Goal: Communication & Community: Answer question/provide support

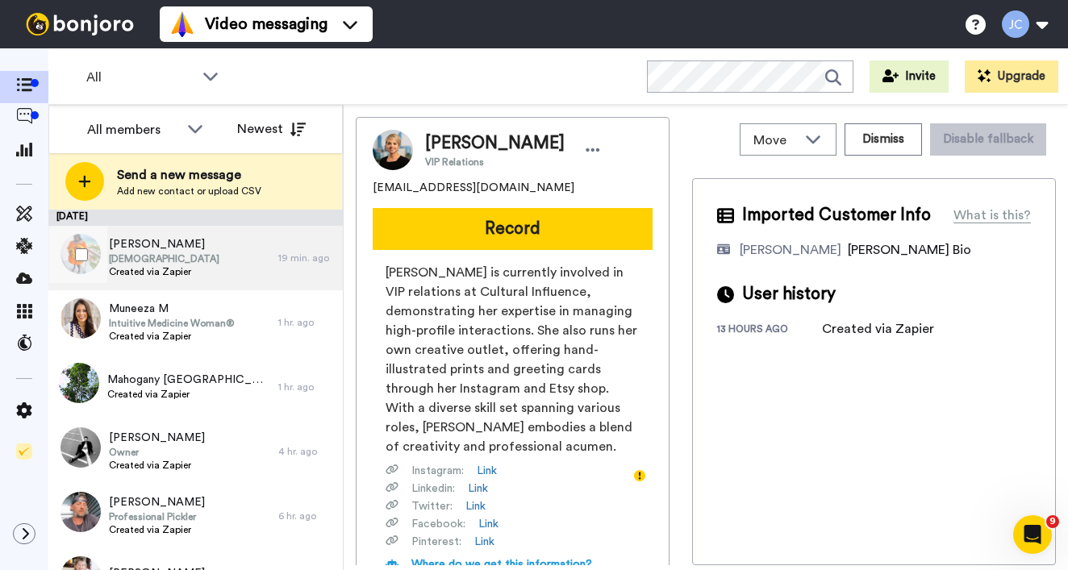
click at [198, 256] on div "[PERSON_NAME] Pastor Created via Zapier" at bounding box center [163, 258] width 230 height 65
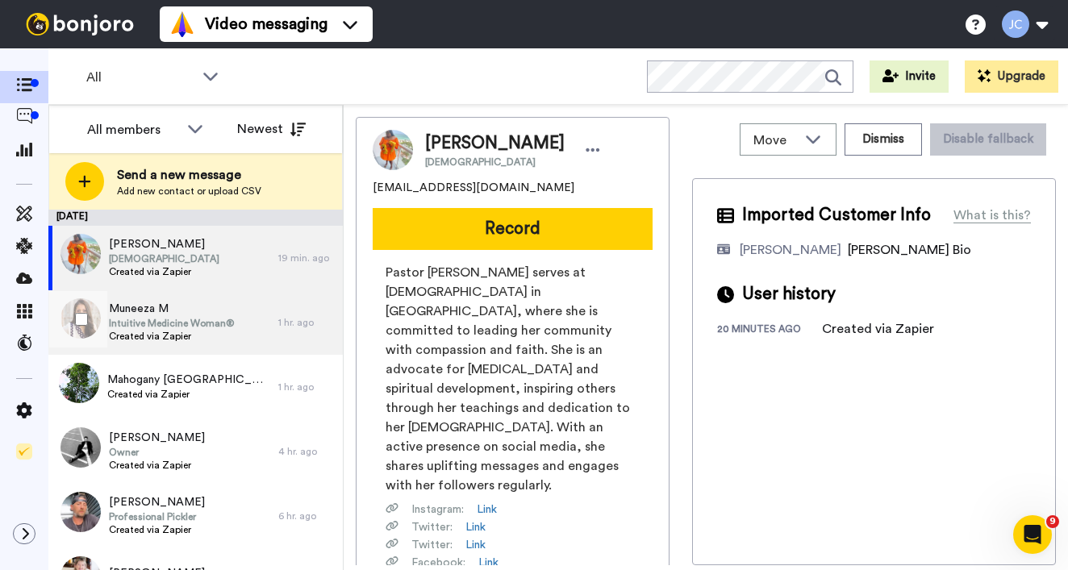
click at [190, 307] on span "Muneeza M" at bounding box center [172, 309] width 126 height 16
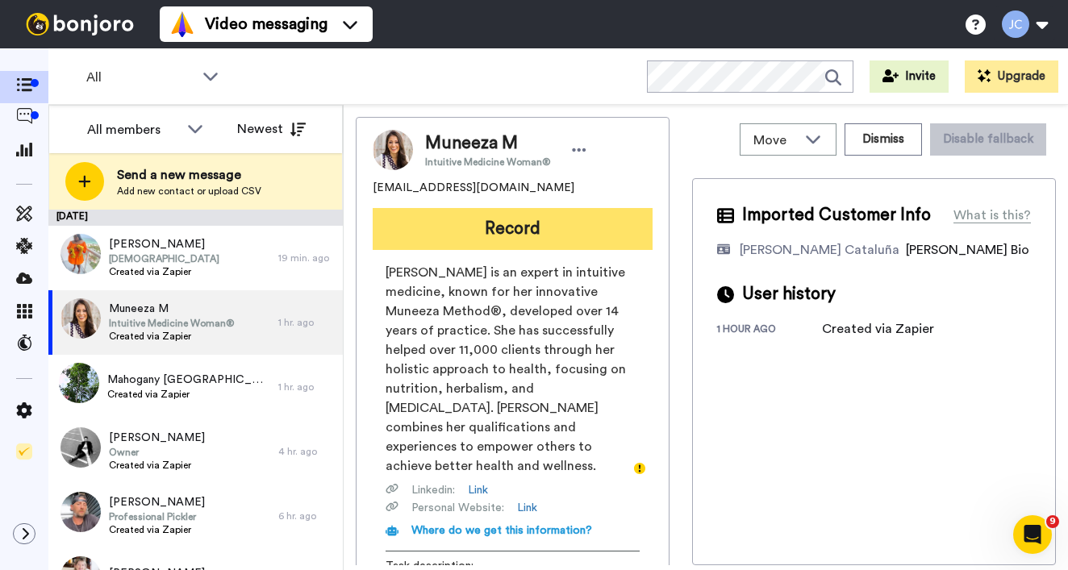
click at [492, 229] on button "Record" at bounding box center [513, 229] width 280 height 42
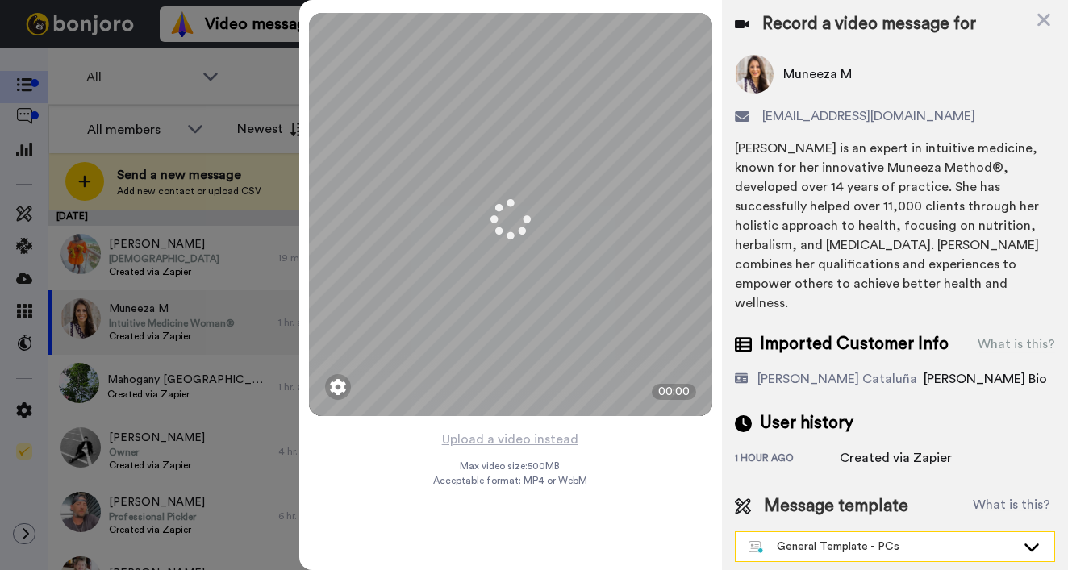
click at [810, 539] on div "General Template - PCs" at bounding box center [881, 547] width 267 height 16
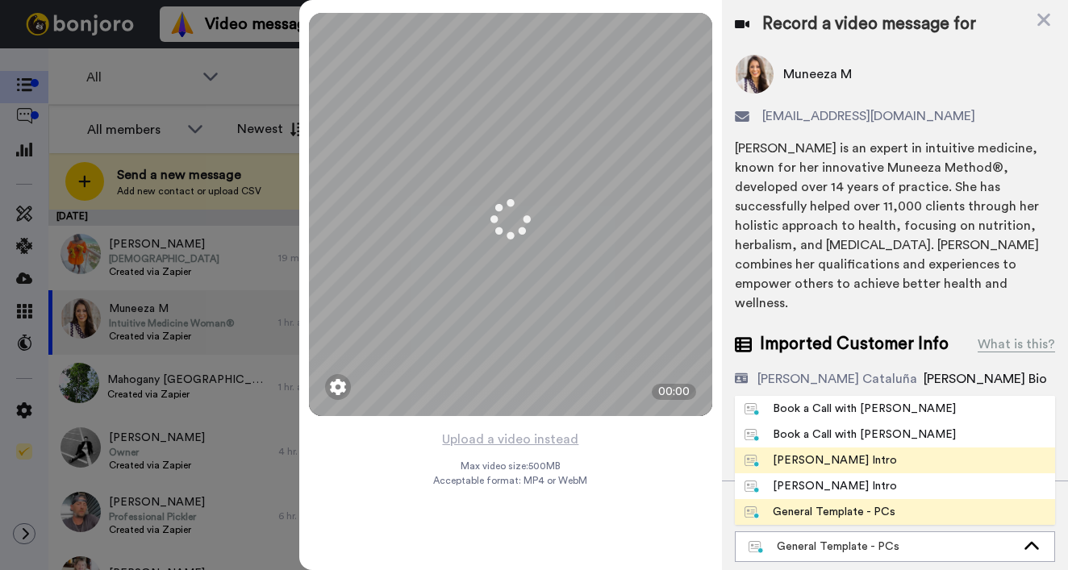
click at [811, 452] on div "[PERSON_NAME] Intro" at bounding box center [820, 460] width 152 height 16
click at [811, 440] on div "Record a video message for Muneeza M muneeza.f@outlook.com Muneeza Ahmed is an …" at bounding box center [895, 285] width 346 height 570
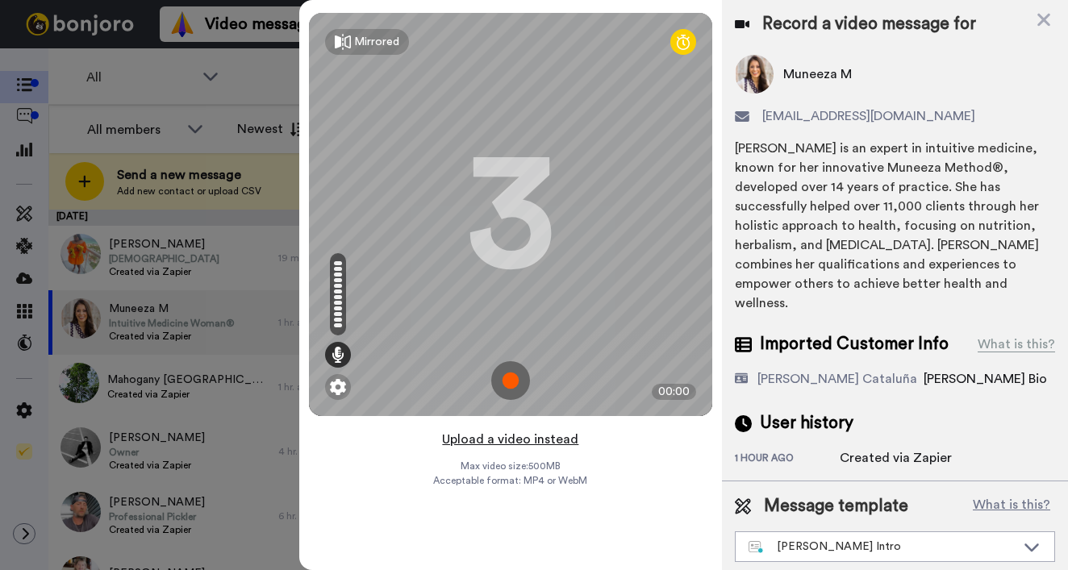
click at [541, 446] on button "Upload a video instead" at bounding box center [510, 439] width 146 height 21
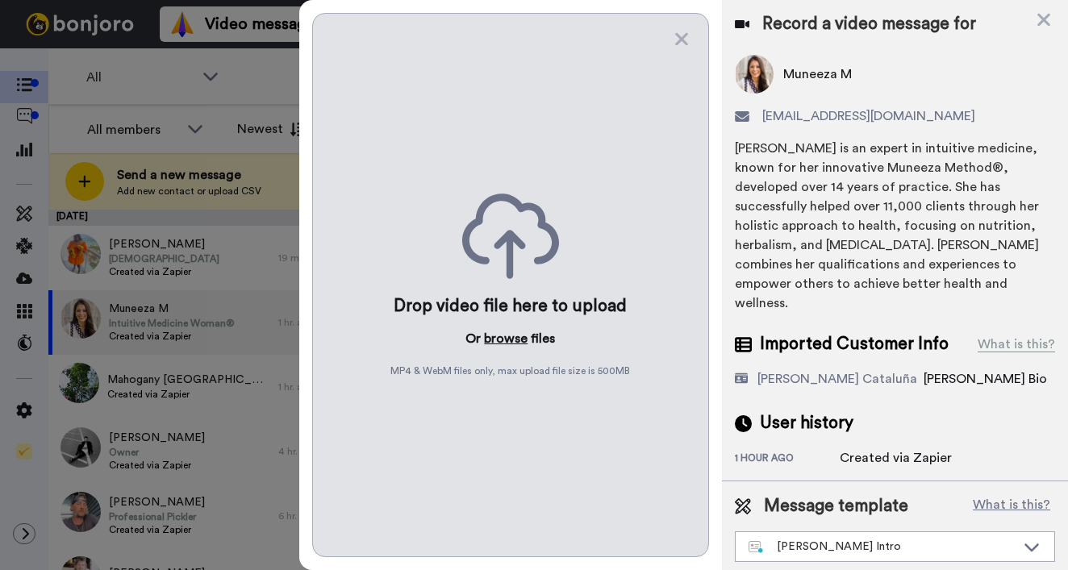
click at [490, 344] on button "browse" at bounding box center [506, 338] width 44 height 19
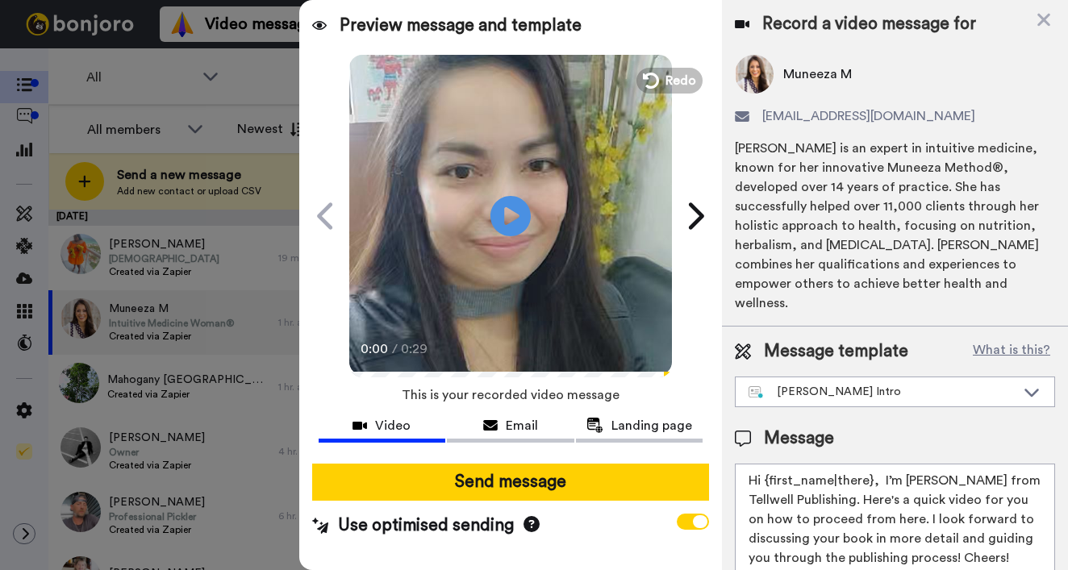
drag, startPoint x: 765, startPoint y: 461, endPoint x: 869, endPoint y: 465, distance: 104.1
click at [869, 465] on textarea "Hi {first_name|there}, I’m Joe from Tellwell Publishing. Here's a quick video f…" at bounding box center [895, 536] width 320 height 145
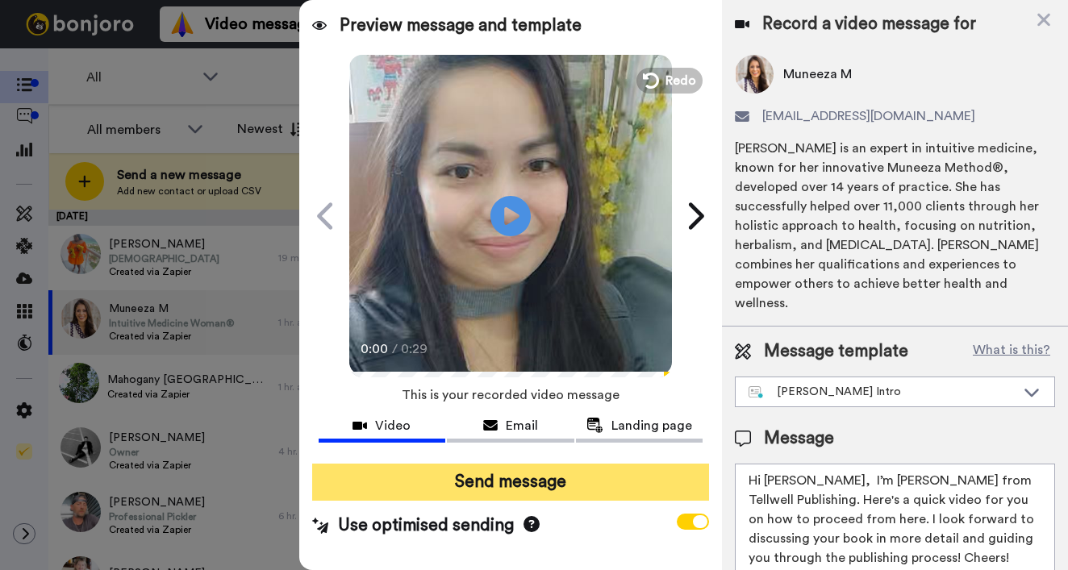
type textarea "Hi Muneeza, I’m Joe from Tellwell Publishing. Here's a quick video for you on h…"
click at [565, 475] on button "Send message" at bounding box center [510, 482] width 397 height 37
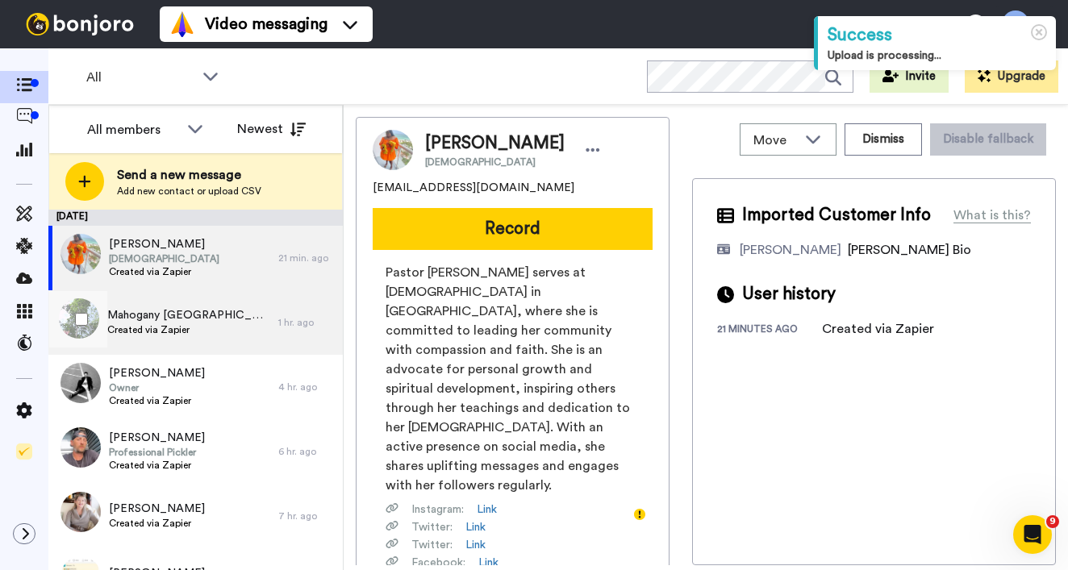
click at [150, 316] on span "Mahogany [GEOGRAPHIC_DATA] -[PERSON_NAME]." at bounding box center [188, 315] width 163 height 16
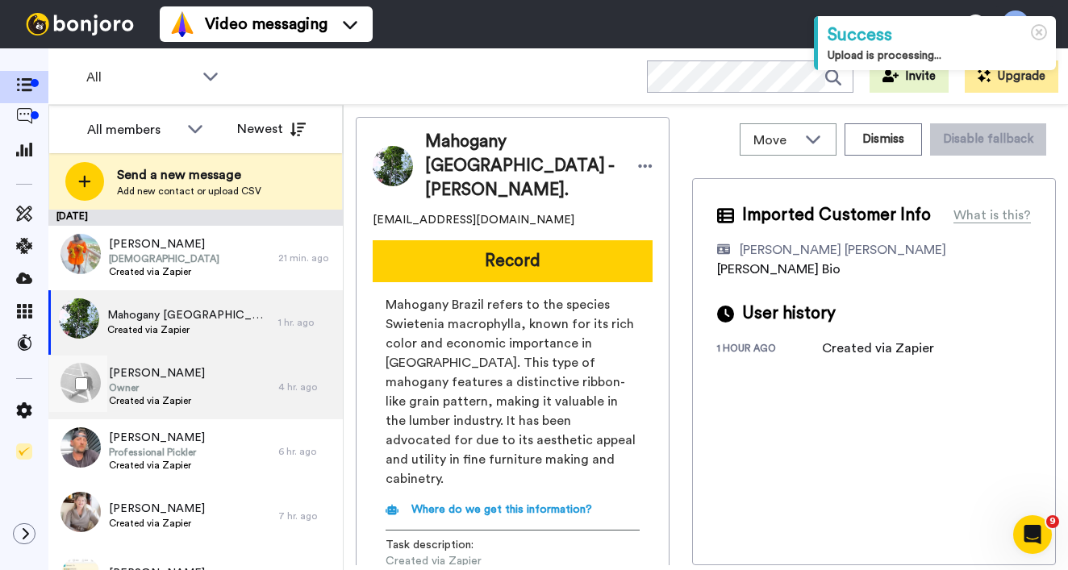
click at [141, 385] on span "Owner" at bounding box center [157, 387] width 96 height 13
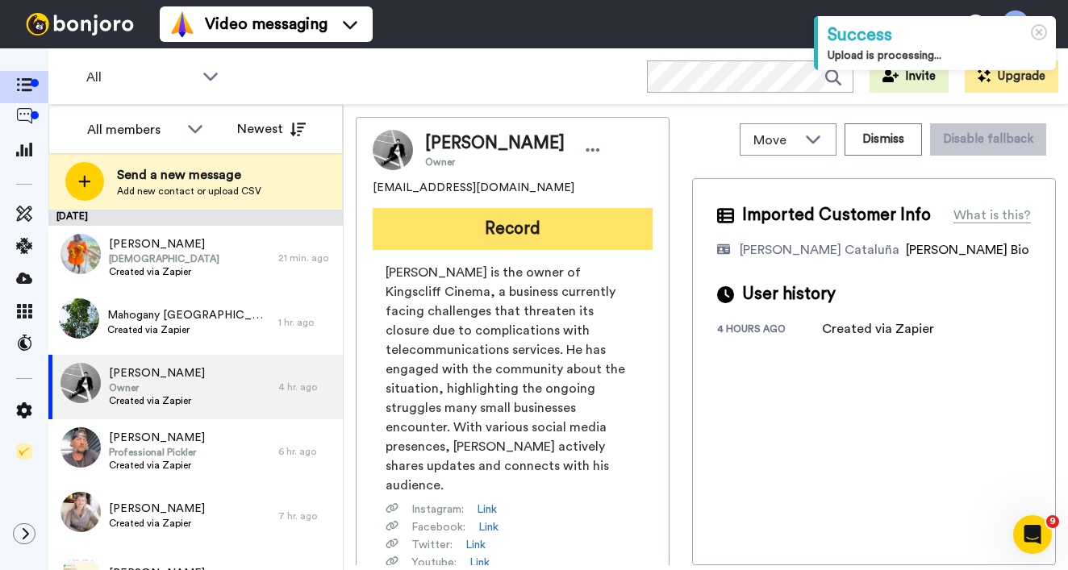
click at [442, 216] on button "Record" at bounding box center [513, 229] width 280 height 42
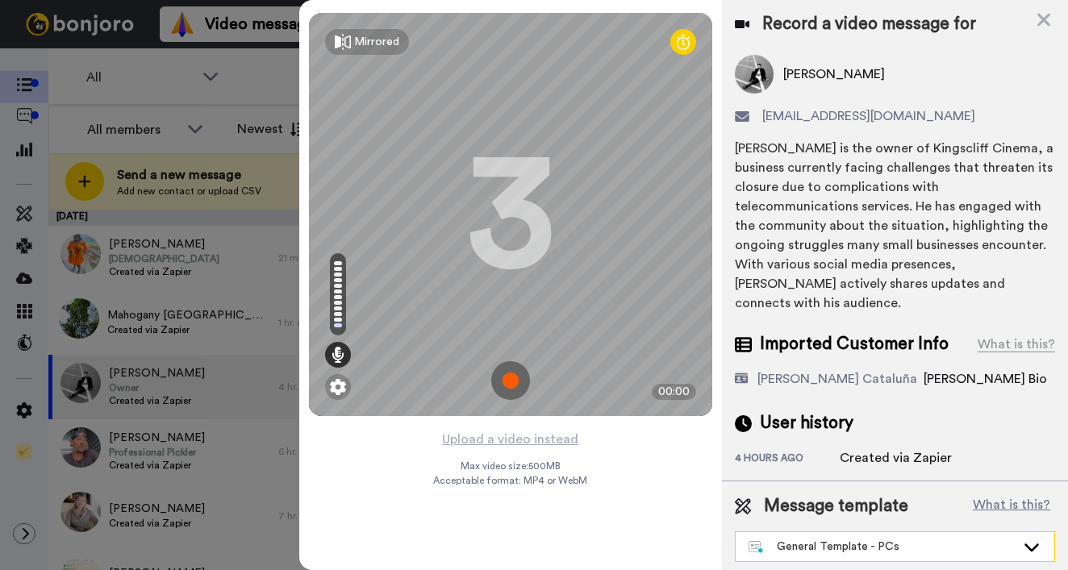
click at [877, 539] on div "General Template - PCs" at bounding box center [881, 547] width 267 height 16
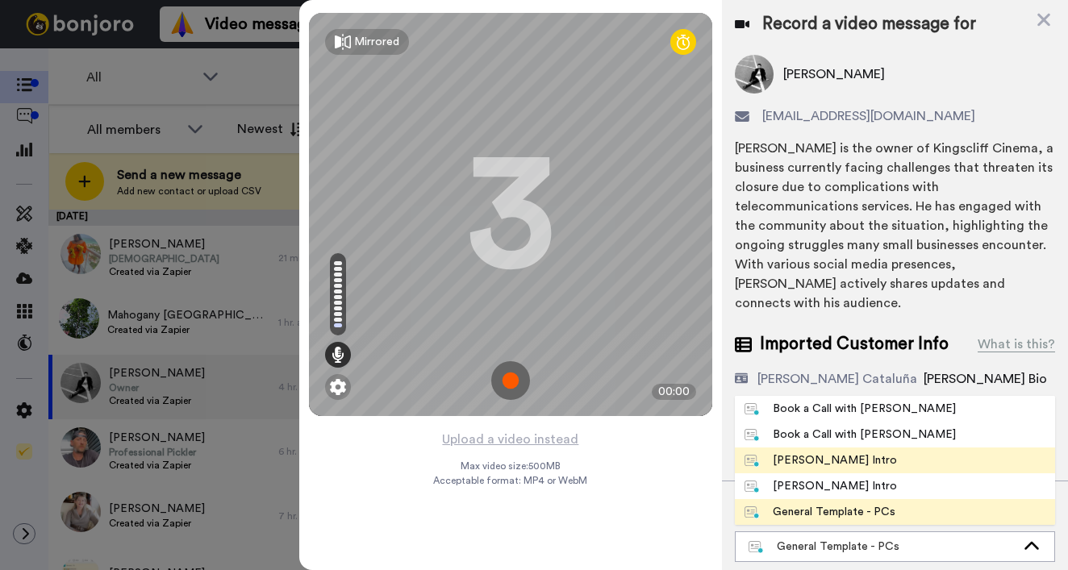
click at [838, 452] on div "Josephine Bonjoro Intro" at bounding box center [820, 460] width 152 height 16
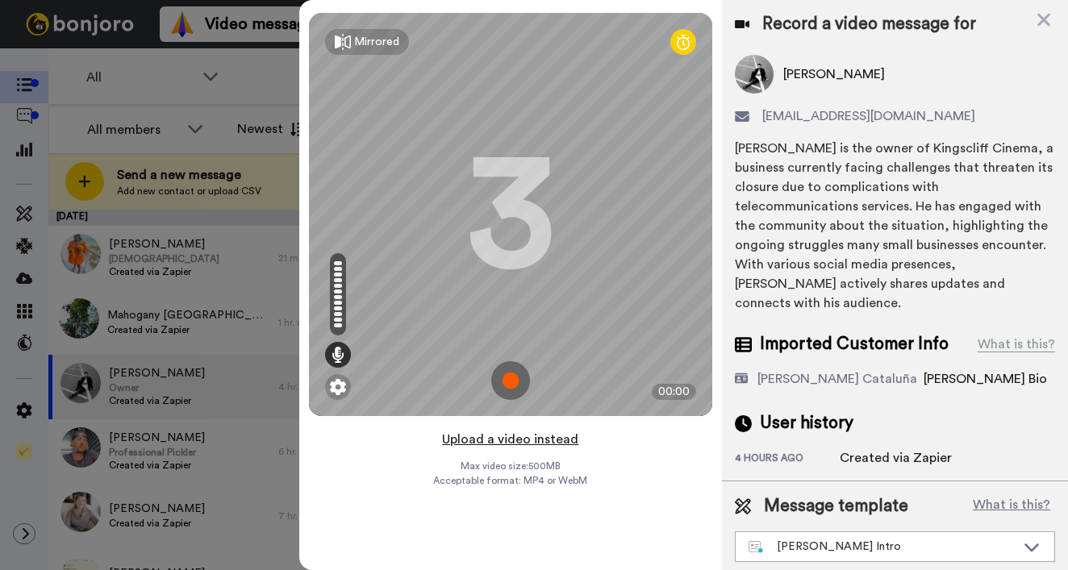
click at [531, 440] on button "Upload a video instead" at bounding box center [510, 439] width 146 height 21
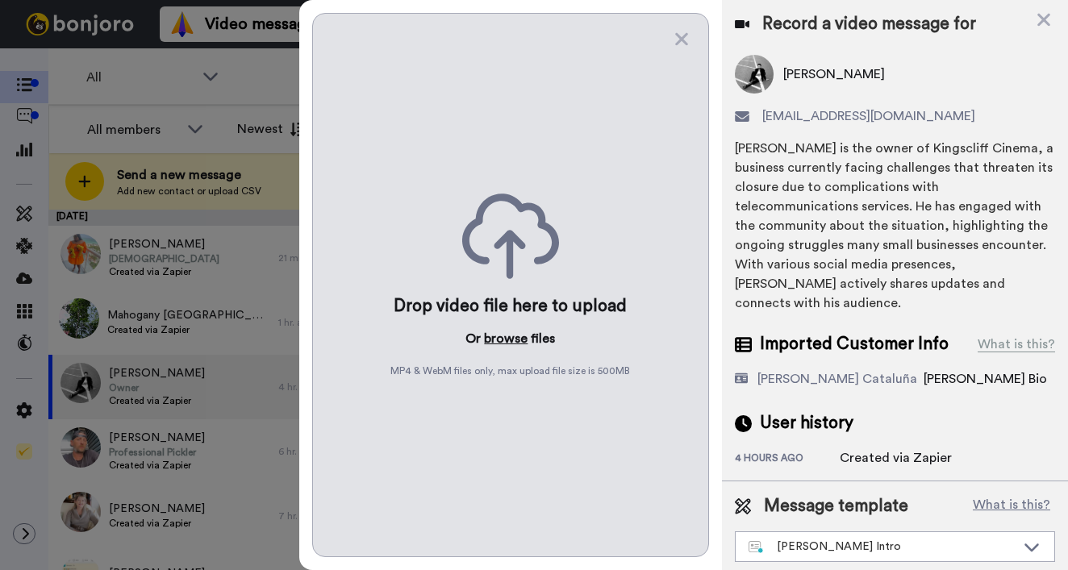
click at [502, 334] on button "browse" at bounding box center [506, 338] width 44 height 19
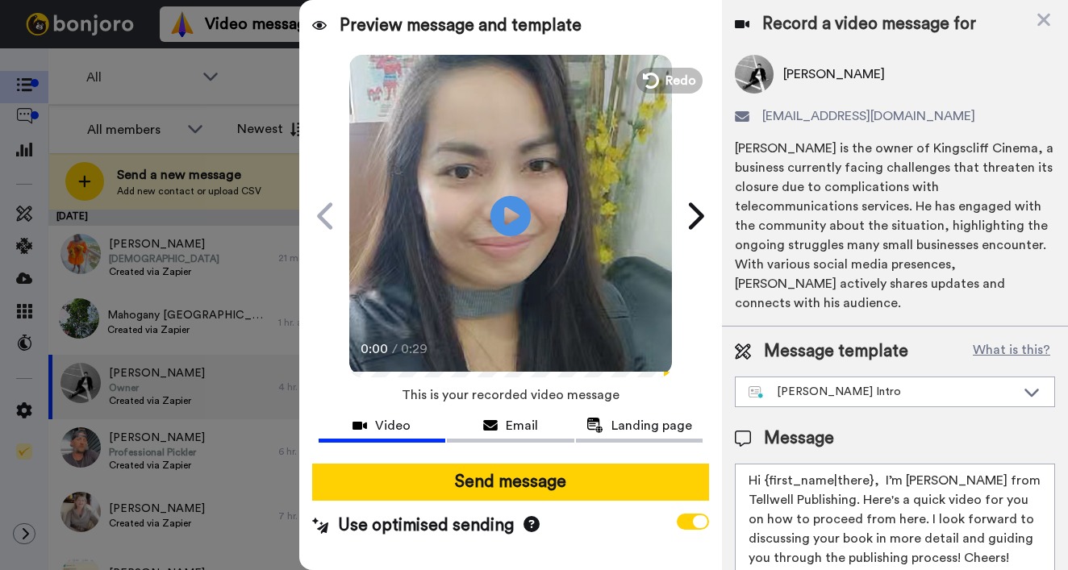
drag, startPoint x: 765, startPoint y: 481, endPoint x: 870, endPoint y: 485, distance: 104.9
click at [870, 485] on textarea "Hi {first_name|there}, I’m Joe from Tellwell Publishing. Here's a quick video f…" at bounding box center [895, 536] width 320 height 145
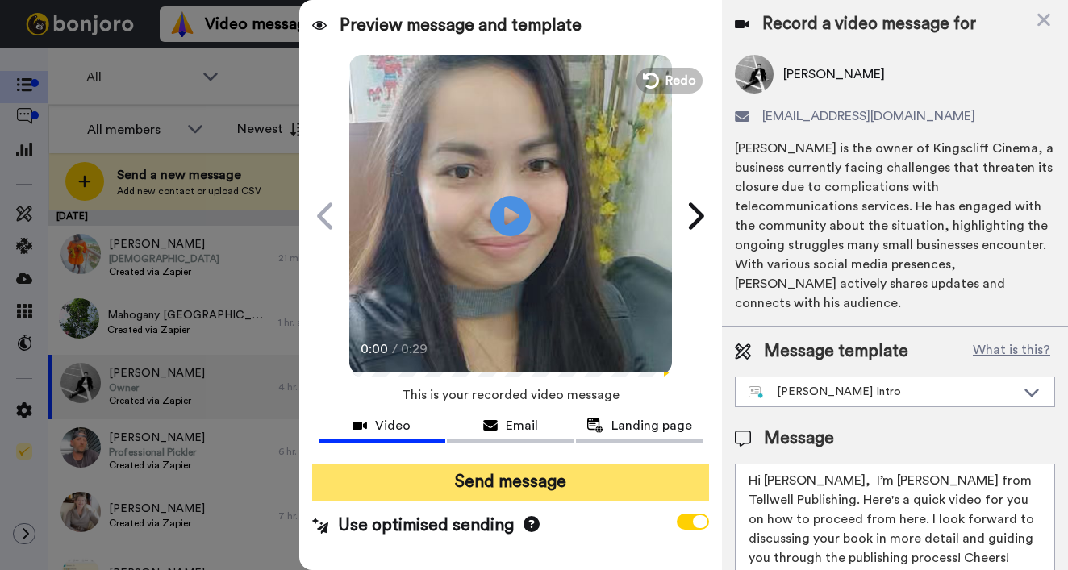
type textarea "Hi Stephen, I’m Joe from Tellwell Publishing. Here's a quick video for you on h…"
click at [621, 477] on button "Send message" at bounding box center [510, 482] width 397 height 37
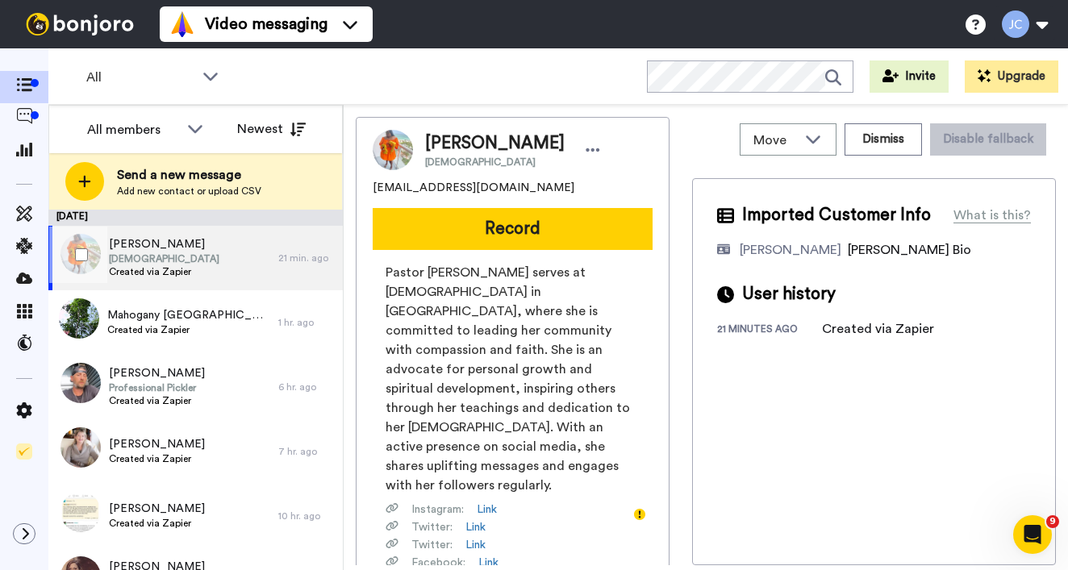
click at [181, 256] on span "[DEMOGRAPHIC_DATA]" at bounding box center [164, 258] width 110 height 13
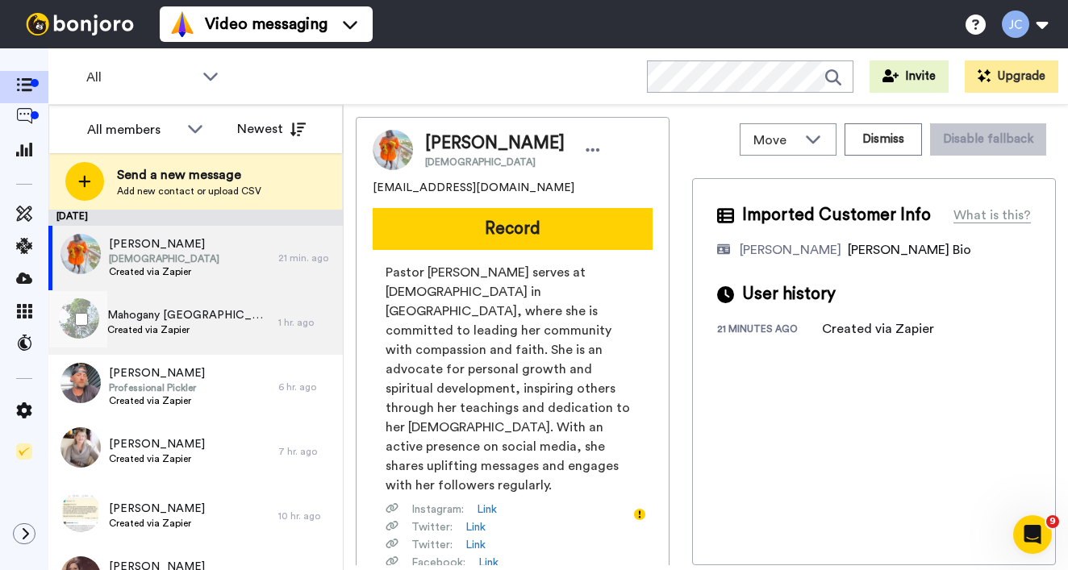
click at [156, 353] on div "Mahogany [GEOGRAPHIC_DATA] -[PERSON_NAME]. Created via Zapier" at bounding box center [163, 322] width 230 height 65
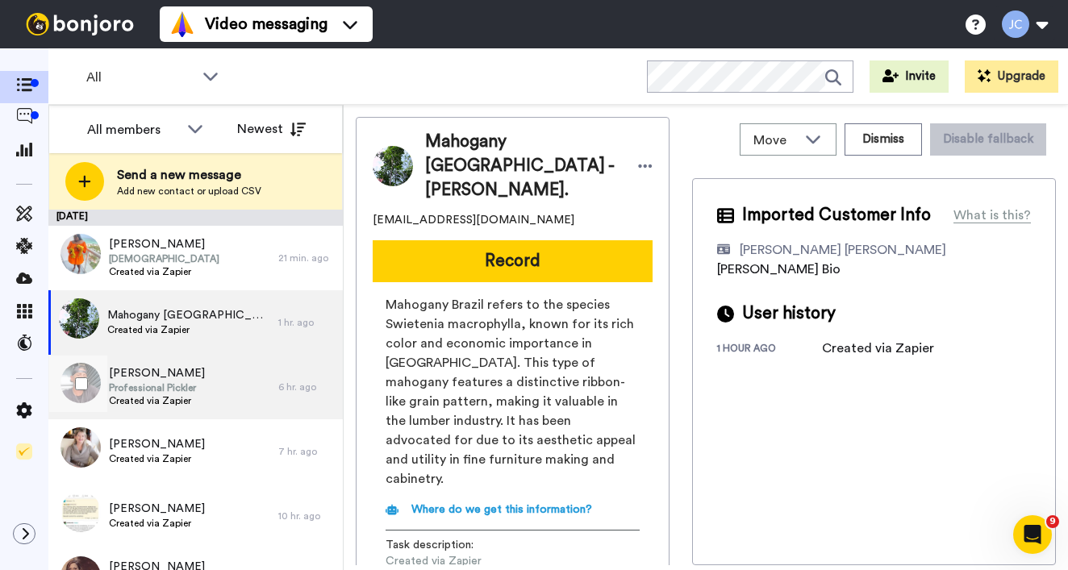
click at [157, 373] on span "[PERSON_NAME]" at bounding box center [157, 373] width 96 height 16
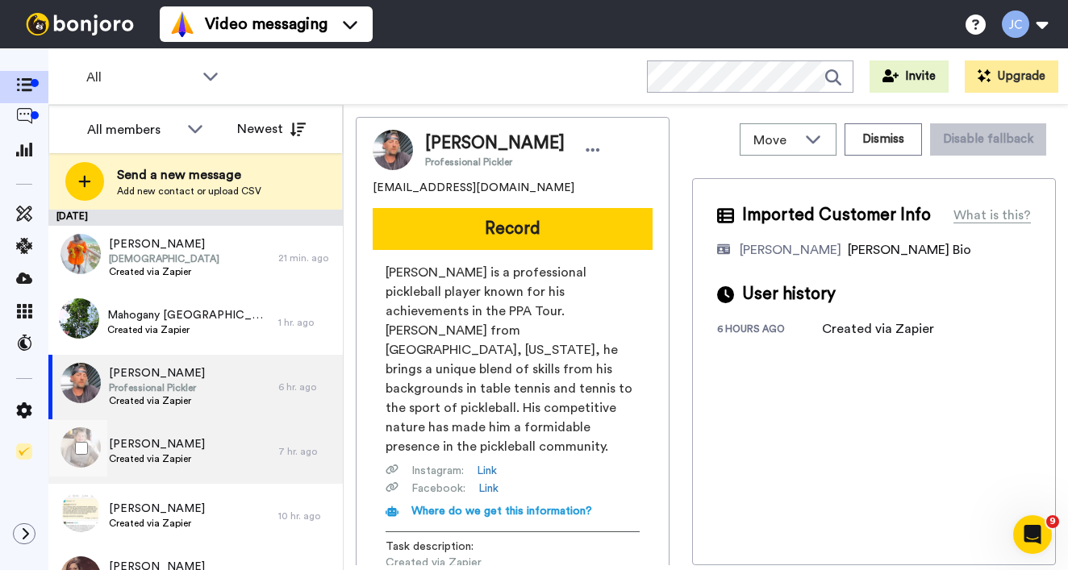
click at [164, 468] on div "[PERSON_NAME] Created via Zapier" at bounding box center [163, 451] width 230 height 65
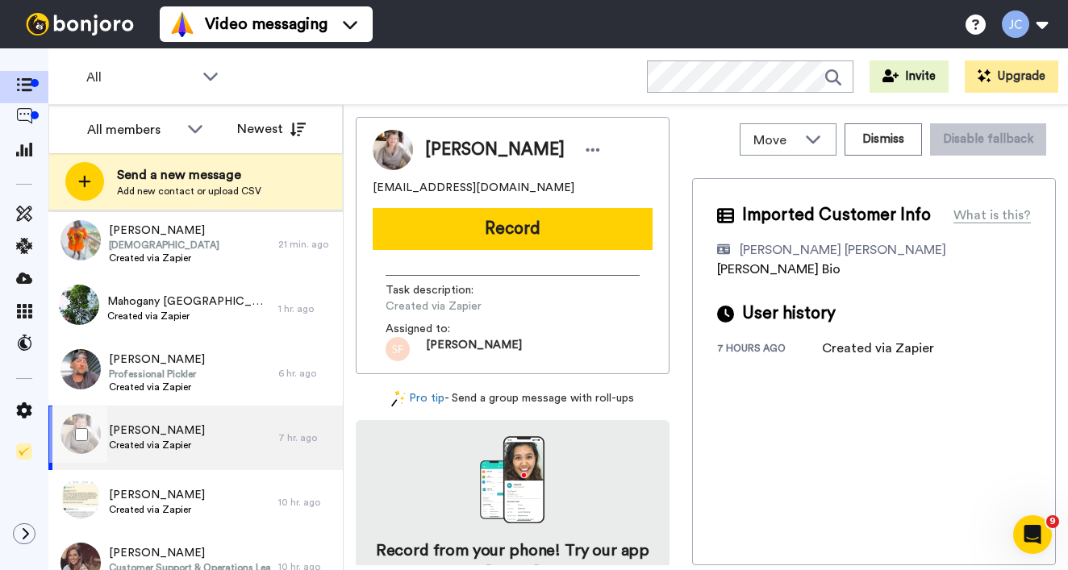
scroll to position [110, 0]
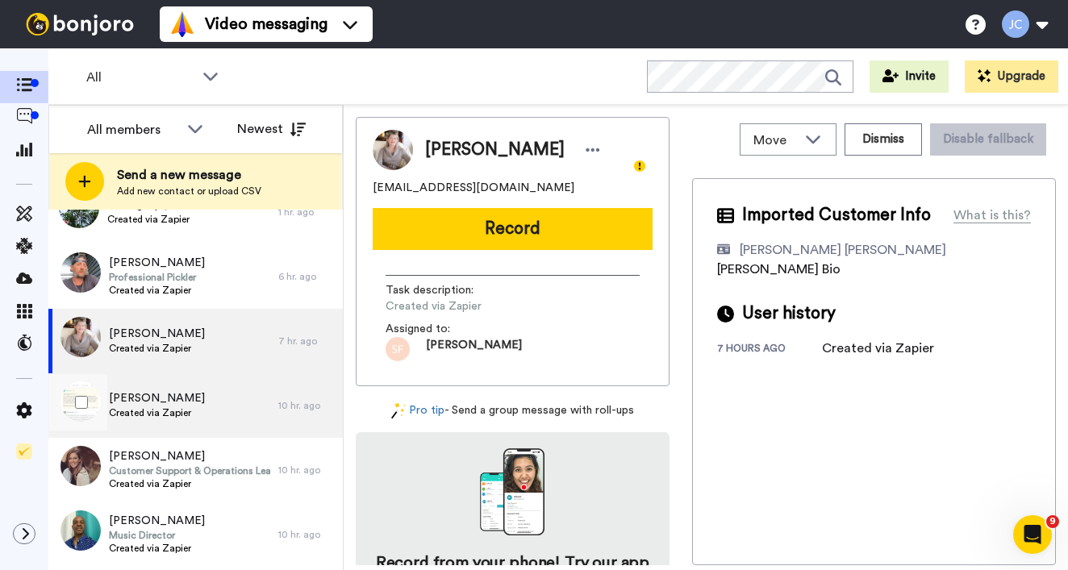
click at [162, 406] on div "[PERSON_NAME] Created via Zapier" at bounding box center [157, 405] width 96 height 31
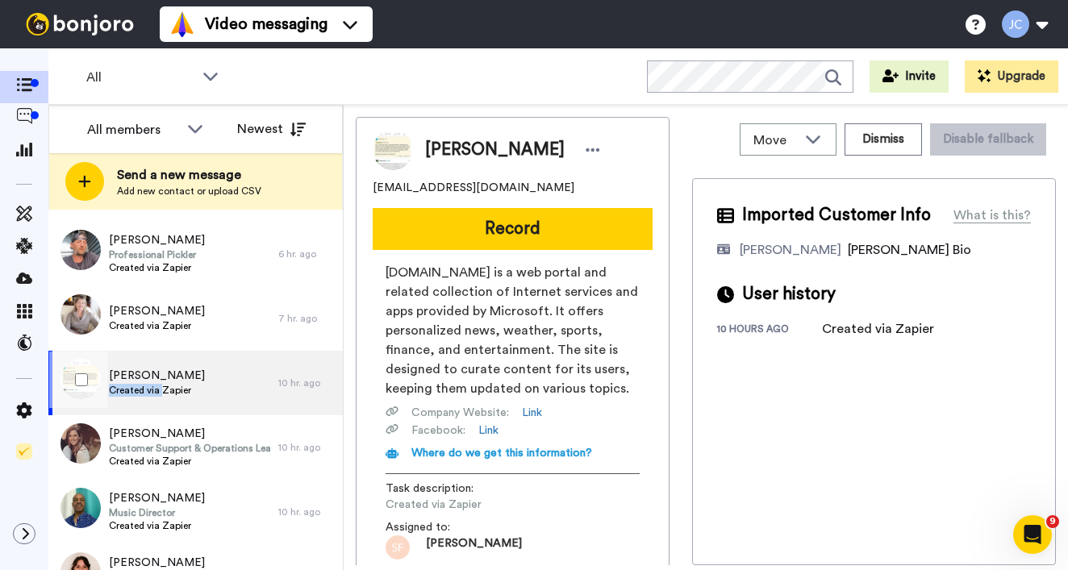
scroll to position [184, 0]
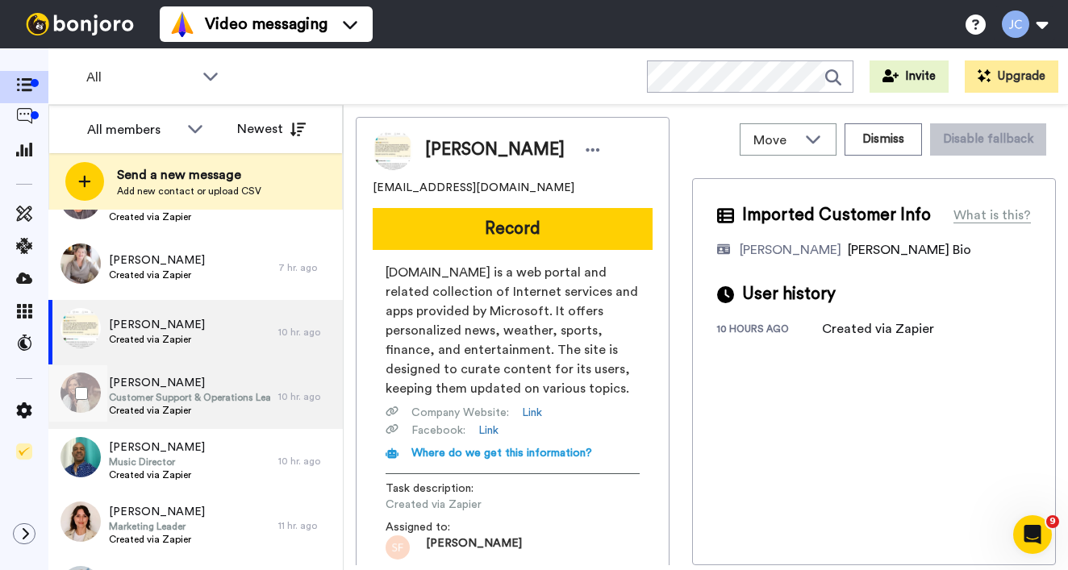
click at [165, 400] on span "Customer Support & Operations Leader" at bounding box center [189, 397] width 161 height 13
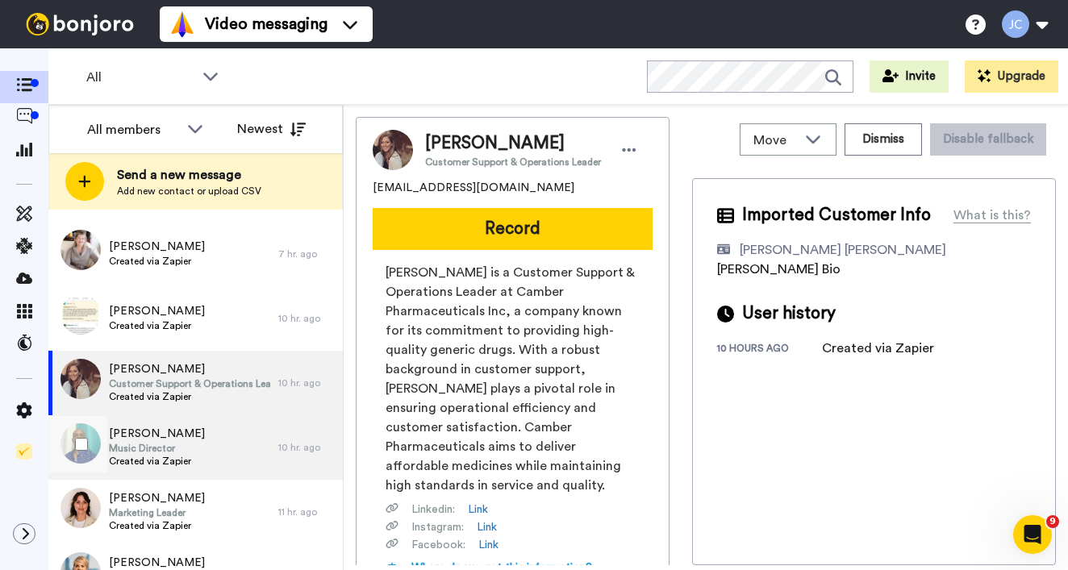
scroll to position [223, 0]
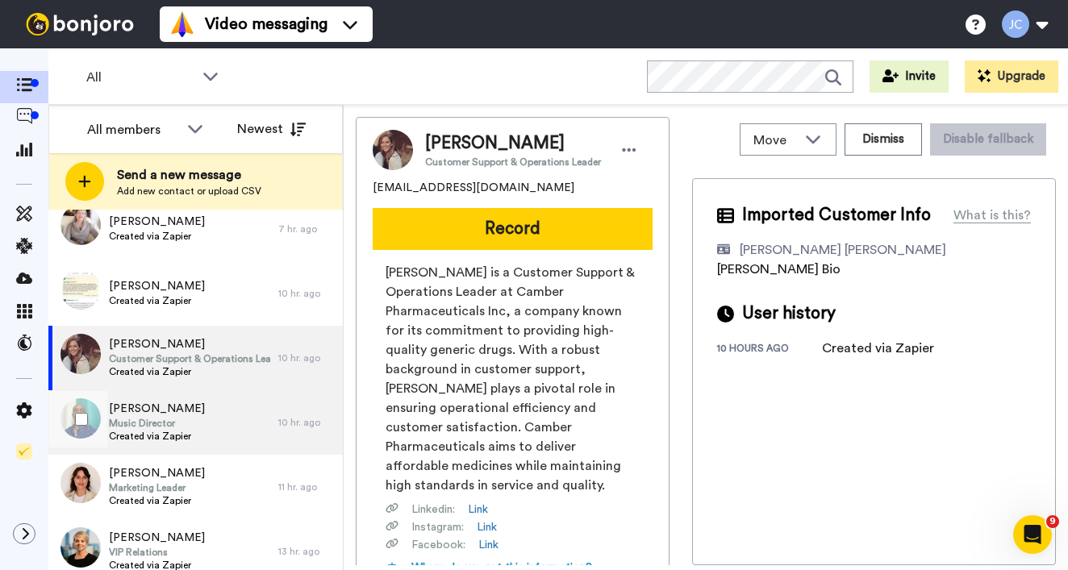
click at [167, 418] on span "Music Director" at bounding box center [157, 423] width 96 height 13
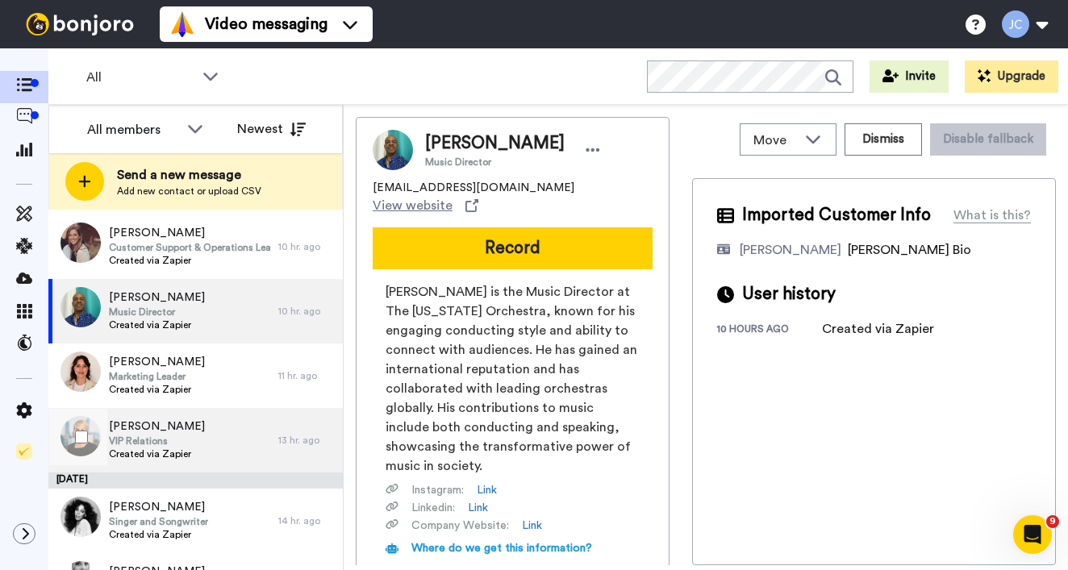
scroll to position [385, 0]
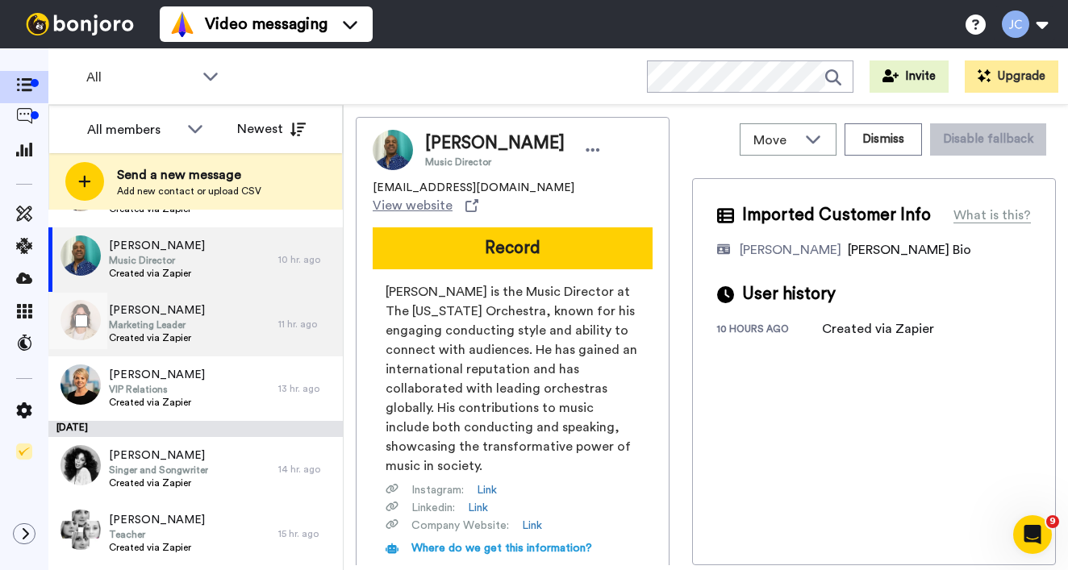
click at [183, 332] on span "Created via Zapier" at bounding box center [157, 337] width 96 height 13
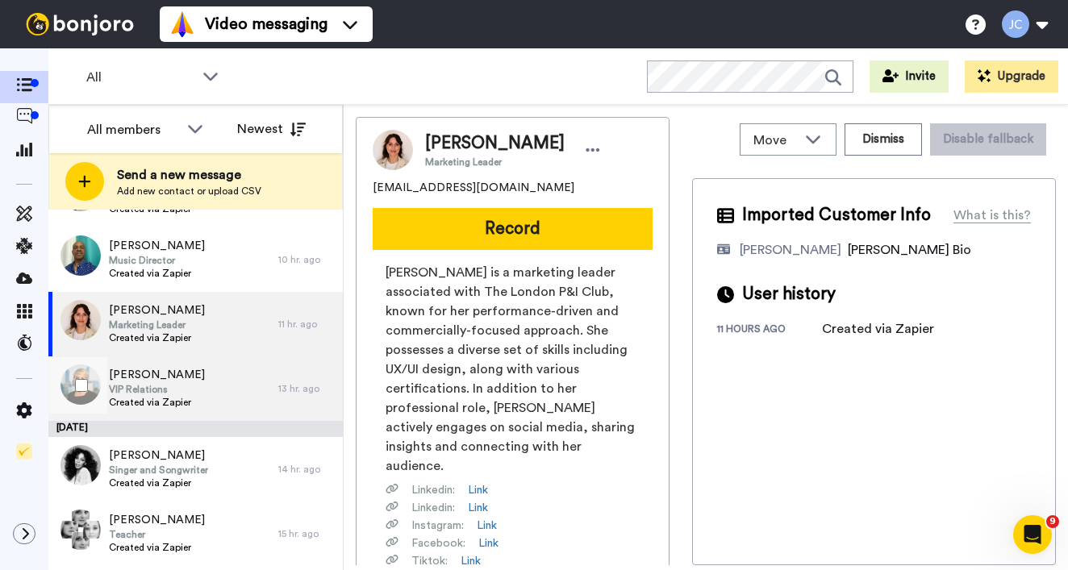
click at [180, 394] on span "VIP Relations" at bounding box center [157, 389] width 96 height 13
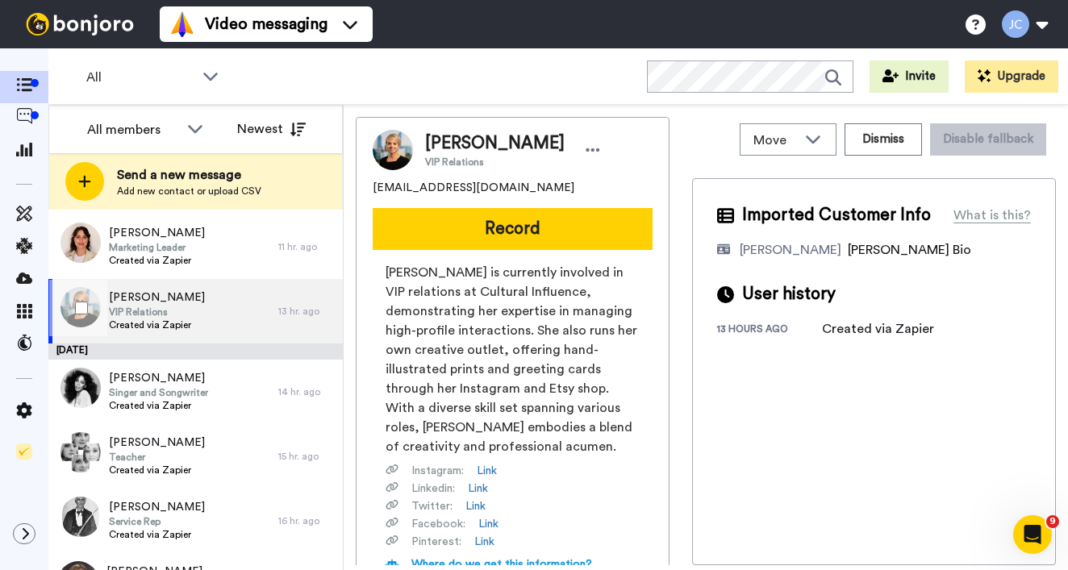
scroll to position [513, 0]
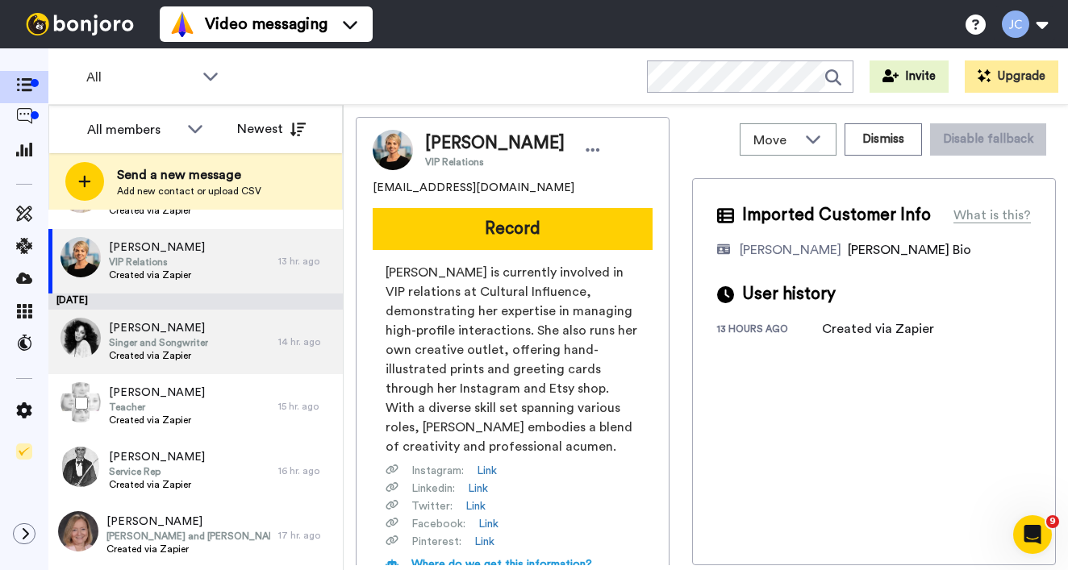
click at [181, 349] on span "Created via Zapier" at bounding box center [158, 355] width 99 height 13
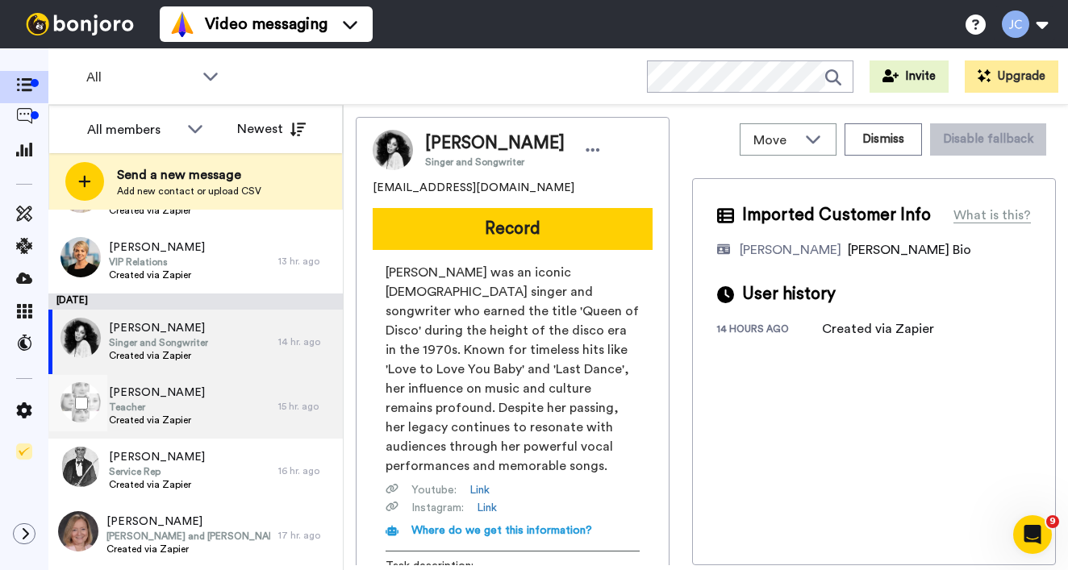
click at [170, 398] on span "[PERSON_NAME]" at bounding box center [157, 393] width 96 height 16
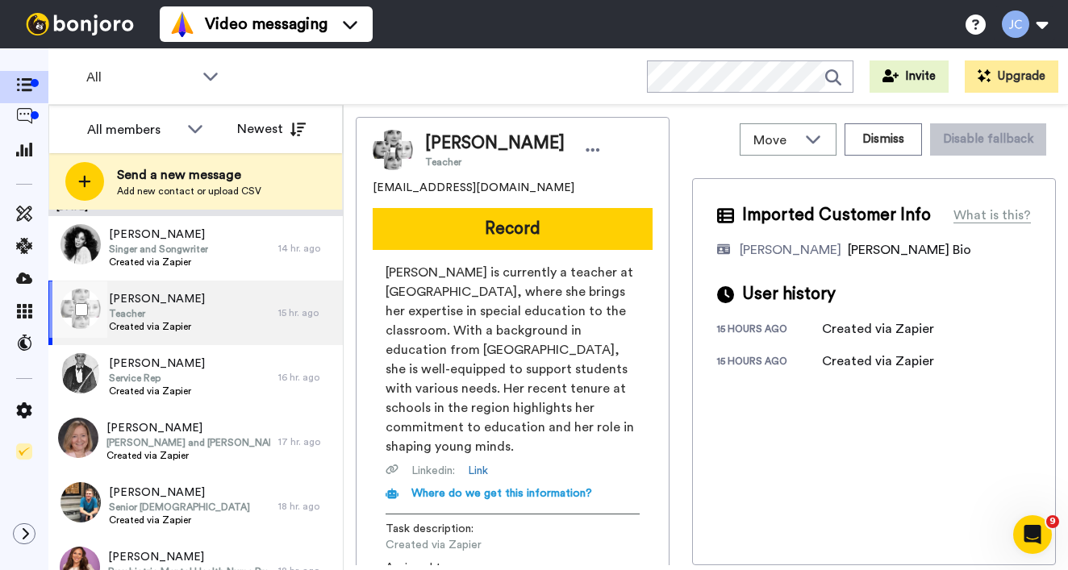
scroll to position [610, 0]
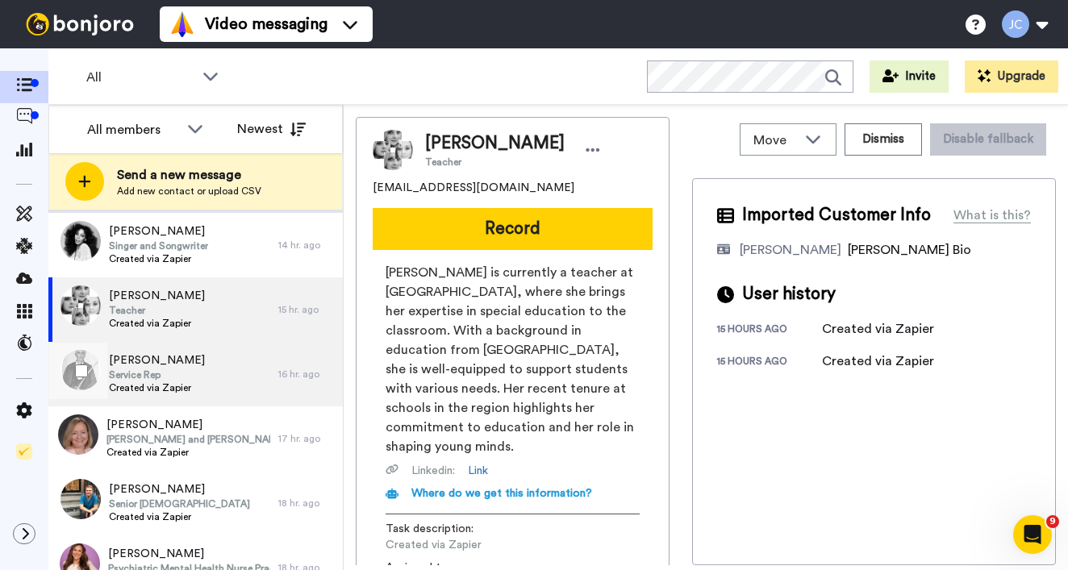
click at [171, 374] on span "Service Rep" at bounding box center [157, 375] width 96 height 13
